Goal: Task Accomplishment & Management: Use online tool/utility

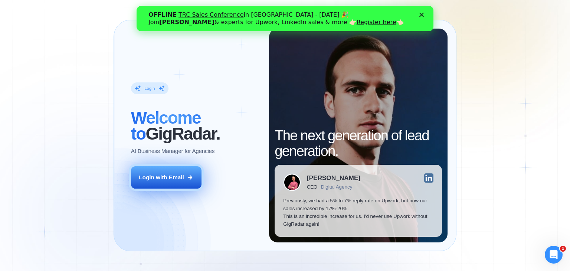
click at [174, 180] on div "Login with Email" at bounding box center [161, 177] width 45 height 8
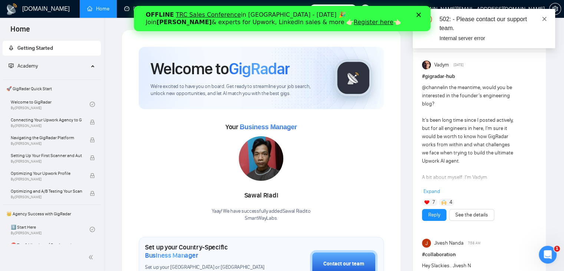
click at [545, 18] on icon "close" at bounding box center [544, 19] width 4 height 4
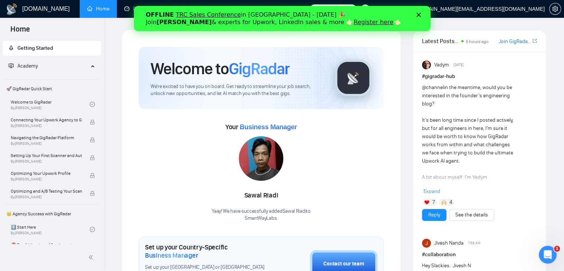
click at [422, 15] on div "Закрити" at bounding box center [419, 15] width 7 height 4
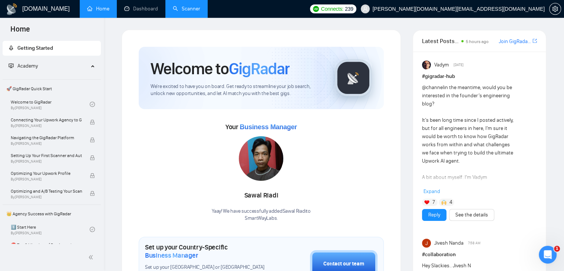
click at [194, 12] on link "Scanner" at bounding box center [186, 9] width 27 height 6
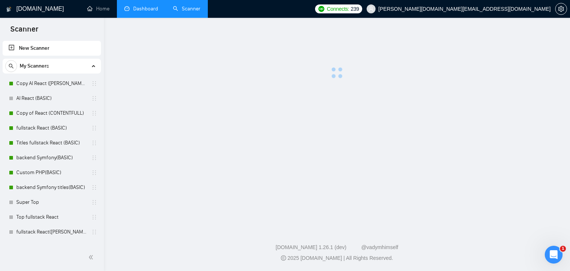
click at [144, 9] on link "Dashboard" at bounding box center [141, 9] width 34 height 6
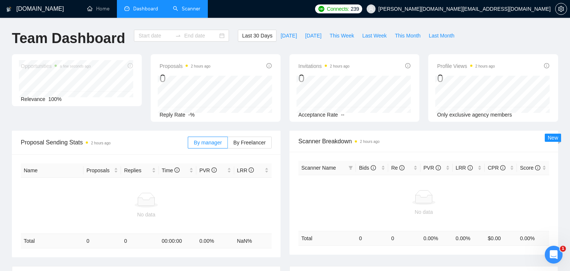
type input "2025-09-06"
type input "2025-10-06"
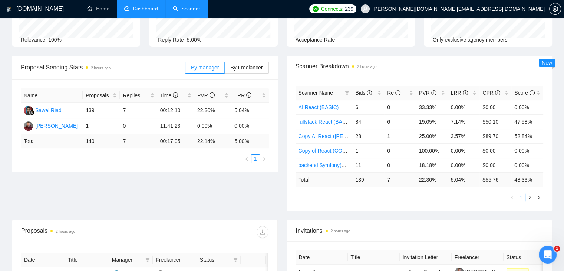
scroll to position [74, 0]
